Goal: Navigation & Orientation: Find specific page/section

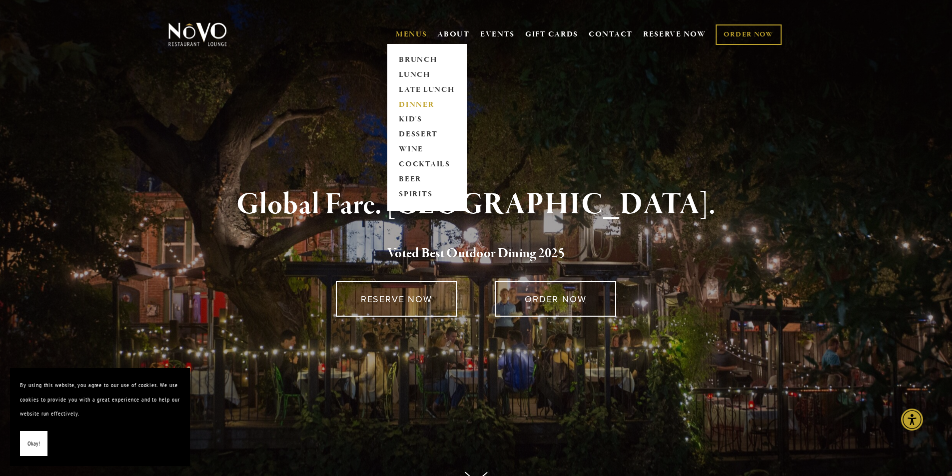
click at [405, 100] on link "DINNER" at bounding box center [427, 104] width 62 height 15
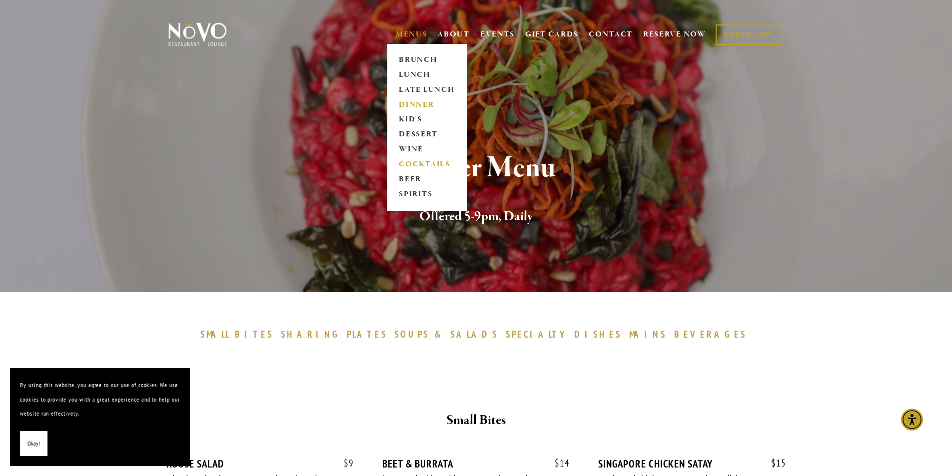
click at [412, 164] on link "COCKTAILS" at bounding box center [427, 164] width 62 height 15
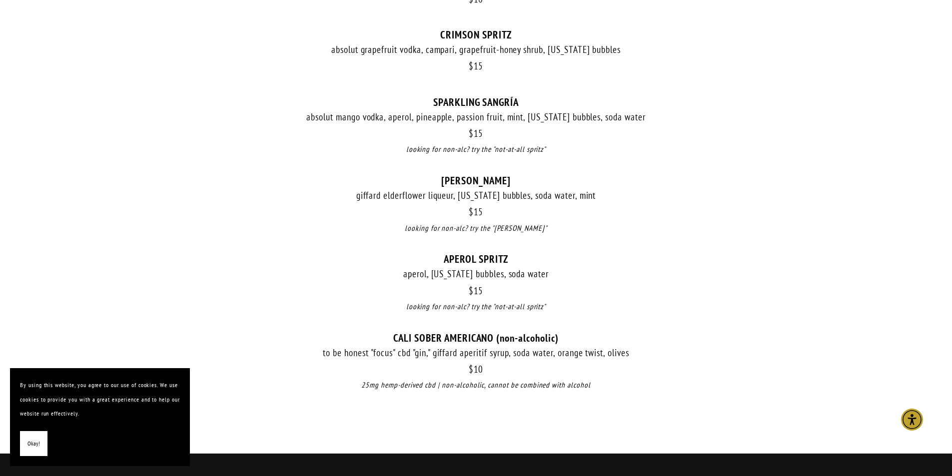
scroll to position [999, 0]
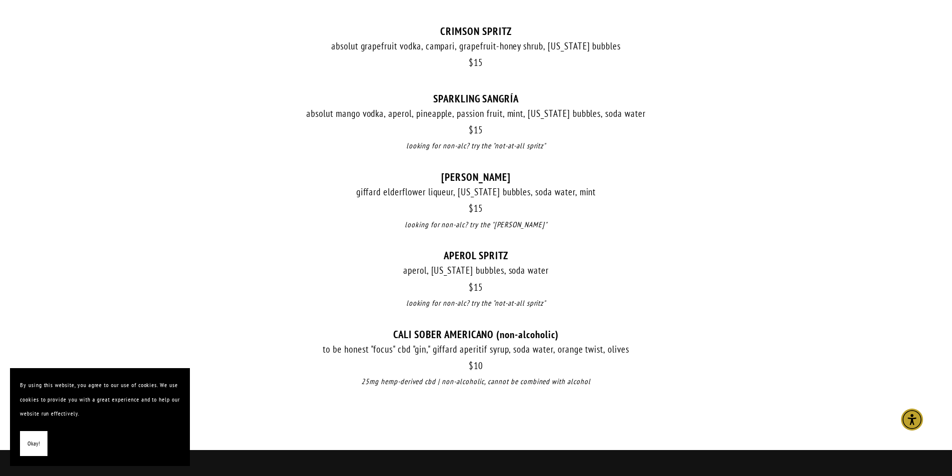
click at [493, 178] on div "[PERSON_NAME]" at bounding box center [475, 177] width 619 height 12
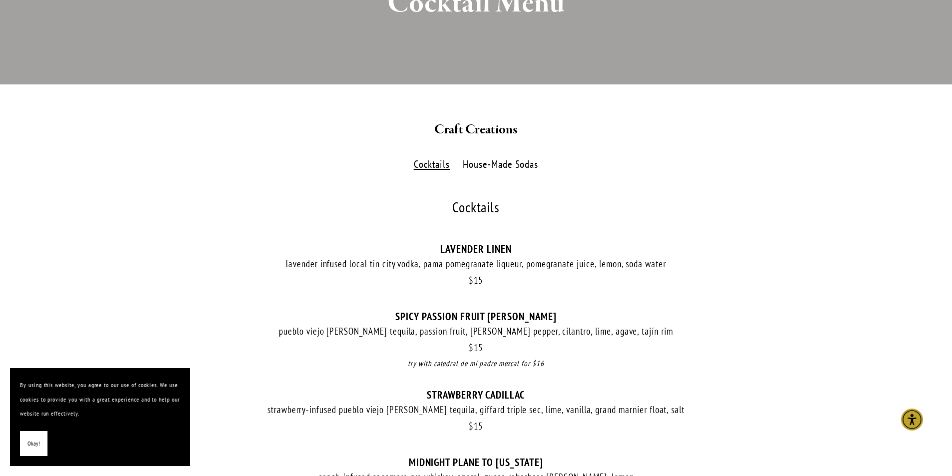
scroll to position [0, 0]
